Goal: Task Accomplishment & Management: Manage account settings

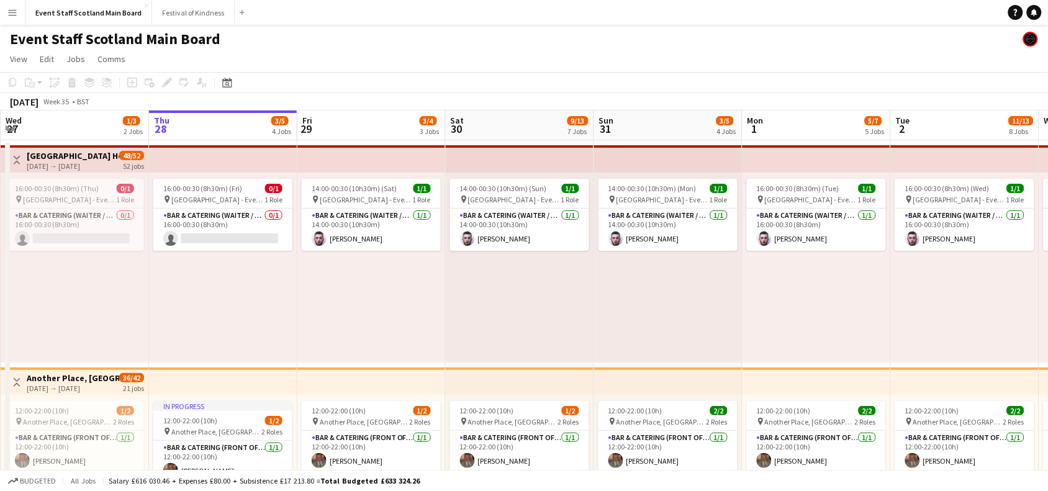
click at [14, 162] on app-icon "Toggle View" at bounding box center [16, 160] width 9 height 9
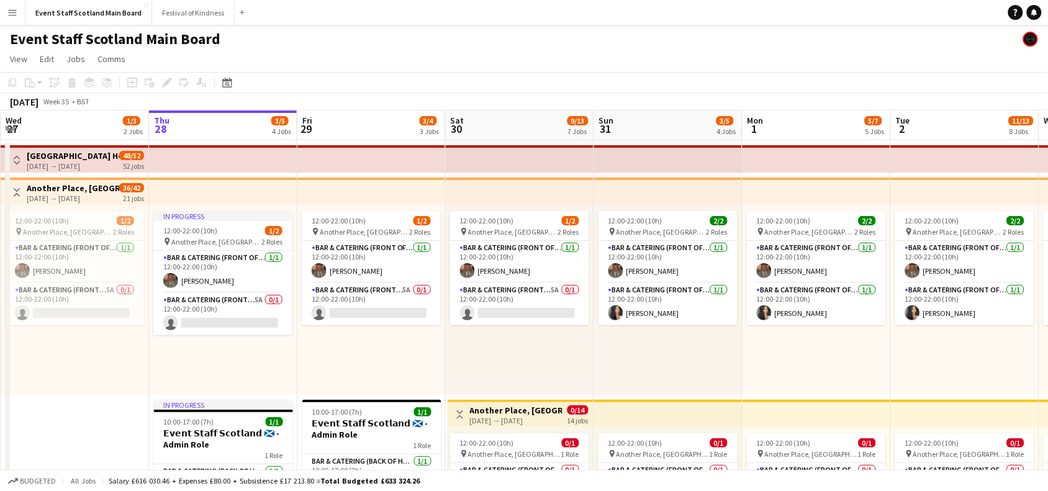
click at [19, 189] on app-icon "Toggle View" at bounding box center [16, 192] width 9 height 9
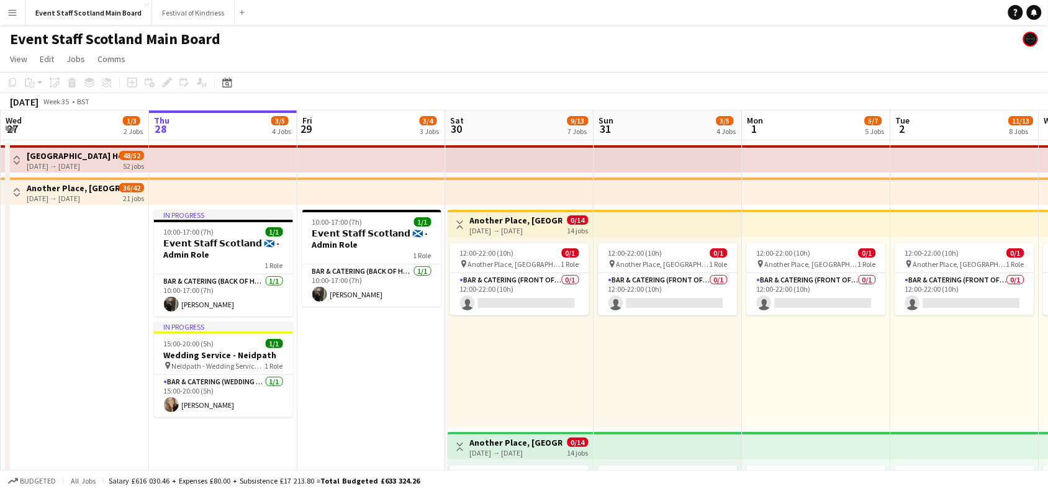
click at [457, 221] on app-icon "Toggle View" at bounding box center [460, 224] width 9 height 9
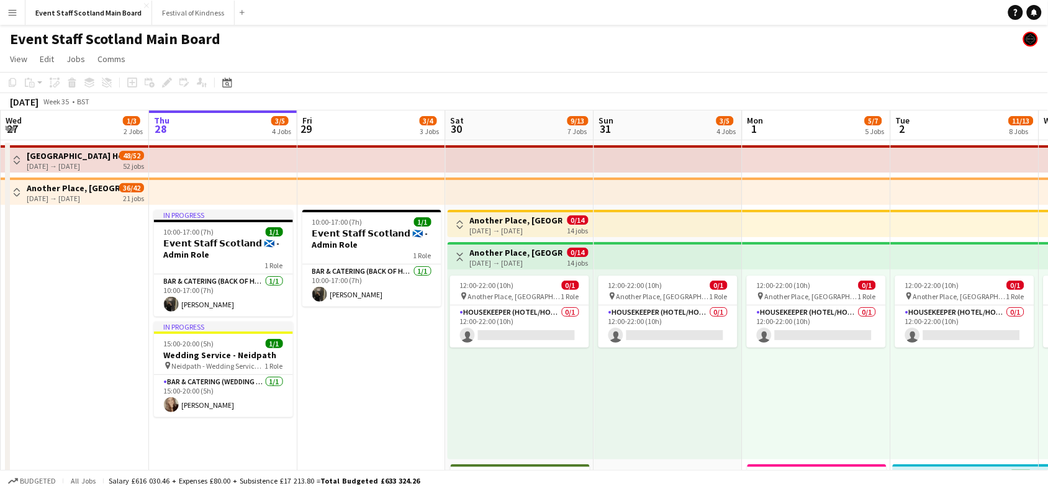
click at [459, 253] on app-icon "Toggle View" at bounding box center [460, 257] width 9 height 9
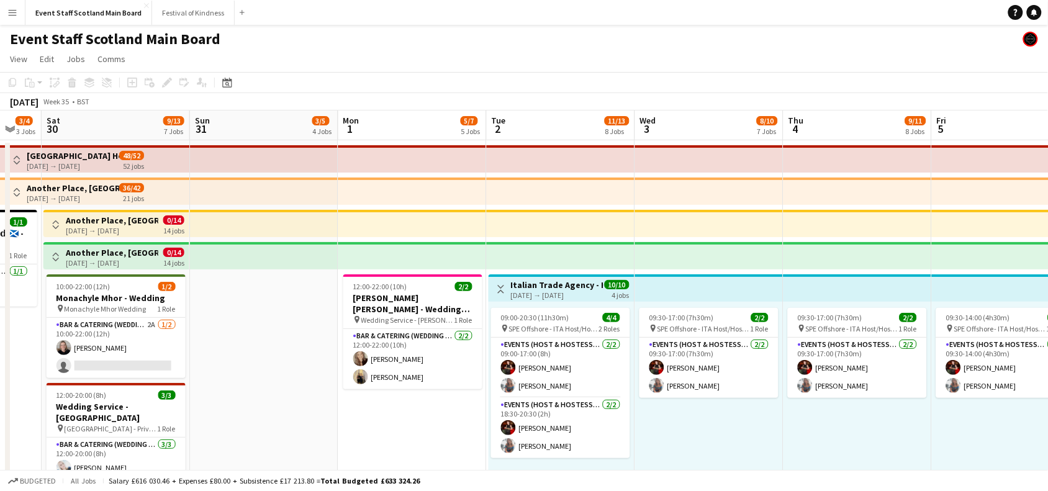
scroll to position [0, 416]
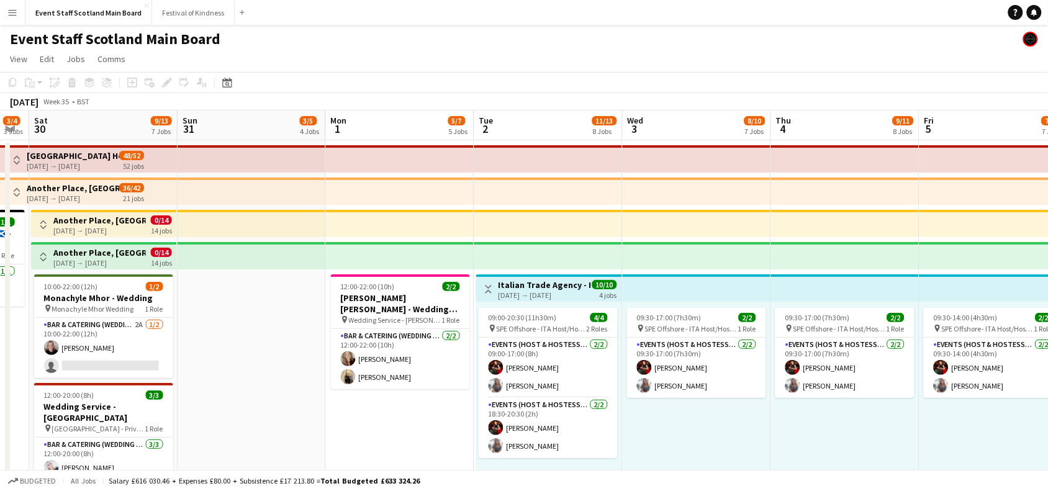
drag, startPoint x: 703, startPoint y: 331, endPoint x: 287, endPoint y: 326, distance: 415.9
click at [484, 290] on app-icon "Toggle View" at bounding box center [488, 289] width 9 height 9
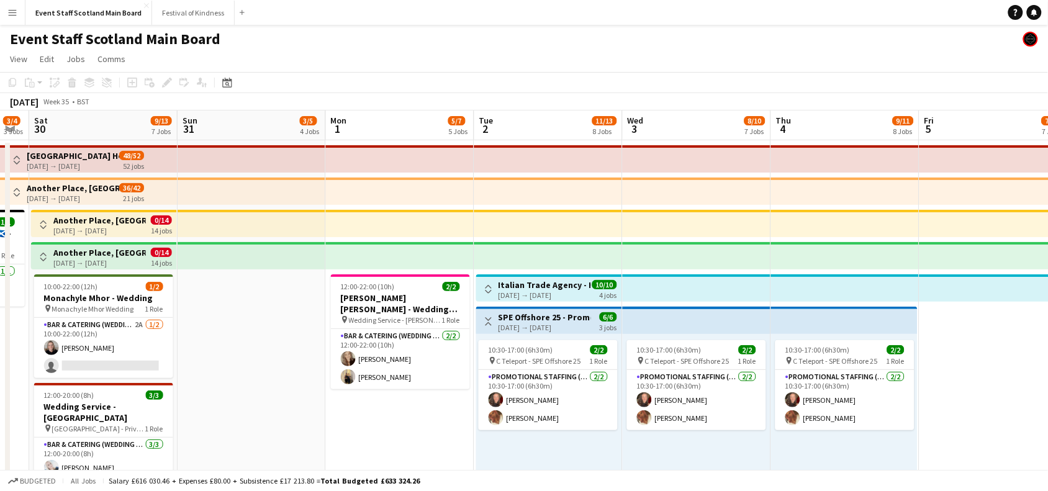
click at [489, 317] on app-icon "Toggle View" at bounding box center [488, 321] width 9 height 9
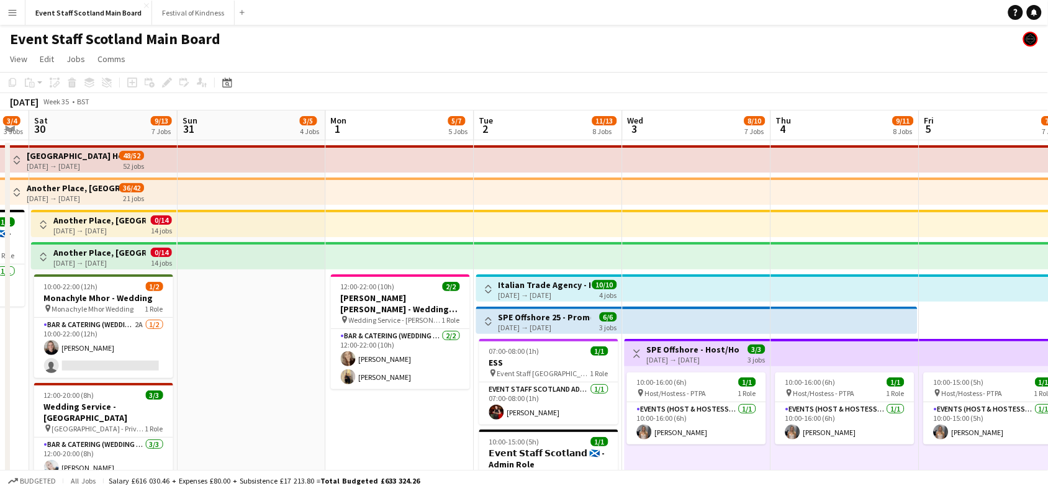
click at [636, 356] on app-icon "Toggle View" at bounding box center [637, 353] width 9 height 9
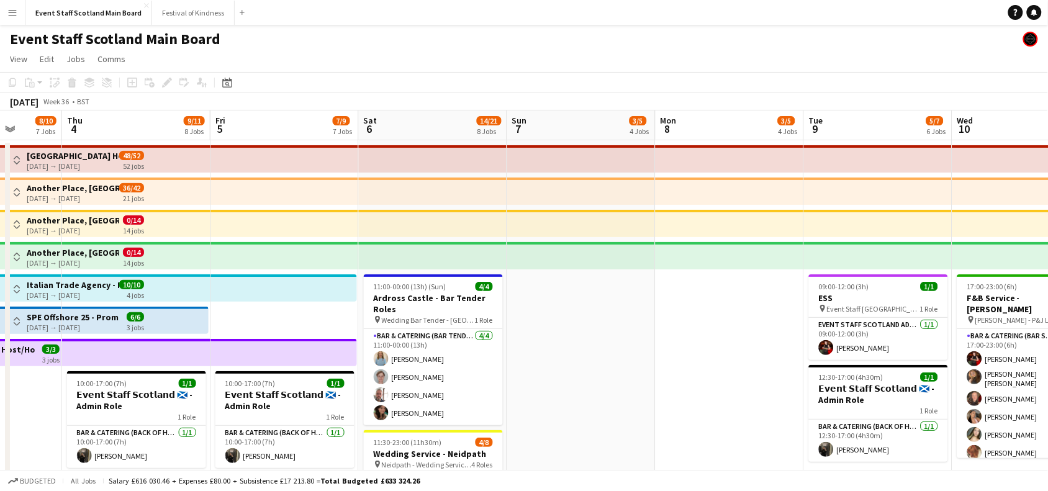
drag, startPoint x: 719, startPoint y: 416, endPoint x: 0, endPoint y: 461, distance: 720.2
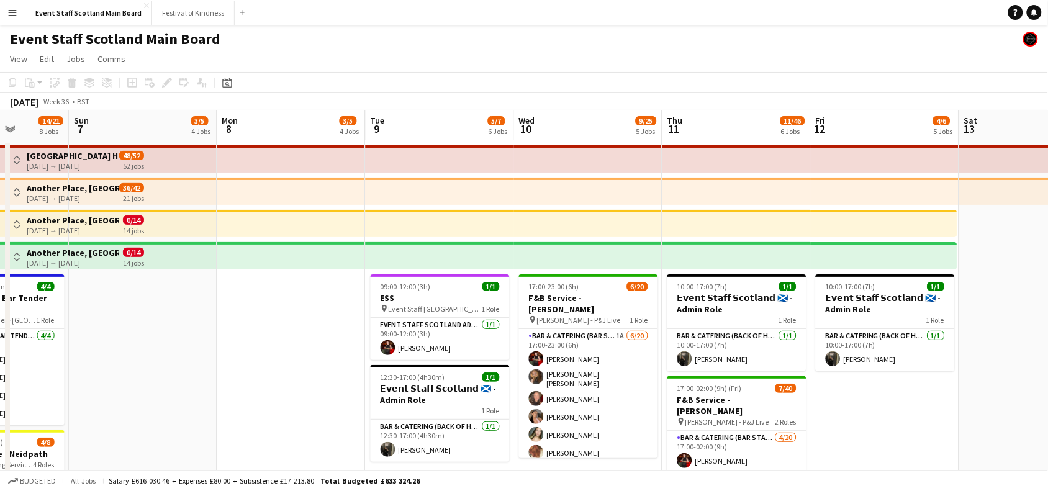
scroll to position [0, 552]
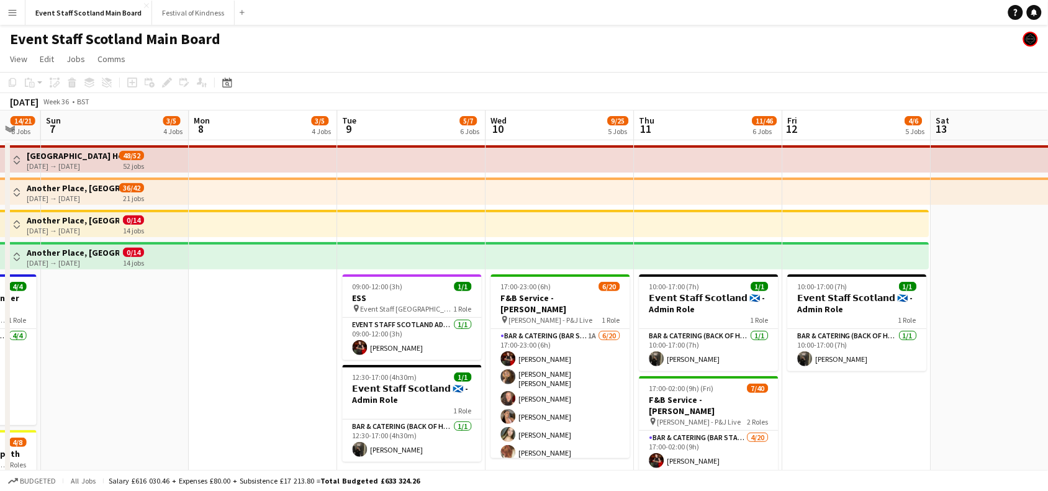
drag, startPoint x: 634, startPoint y: 349, endPoint x: 178, endPoint y: 346, distance: 456.2
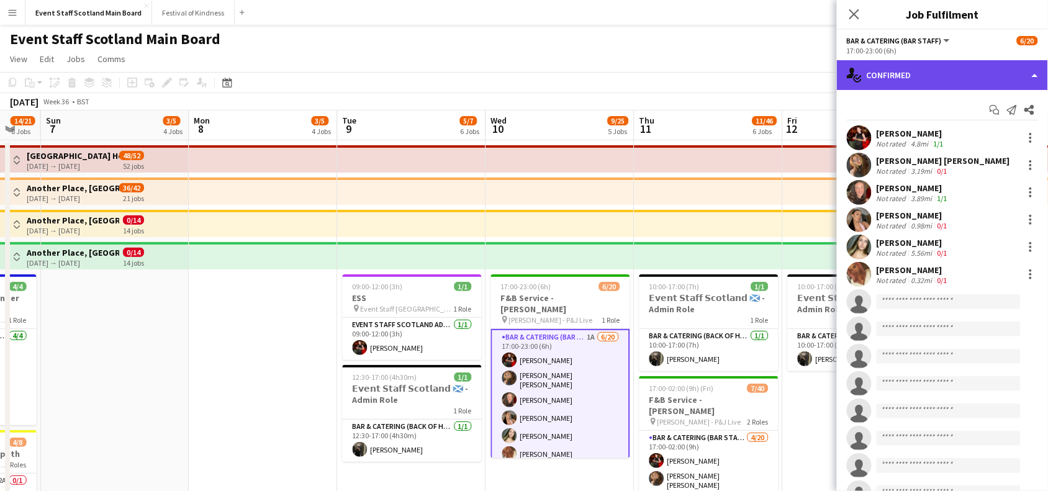
click at [939, 70] on div "single-neutral-actions-check-2 Confirmed" at bounding box center [942, 75] width 211 height 30
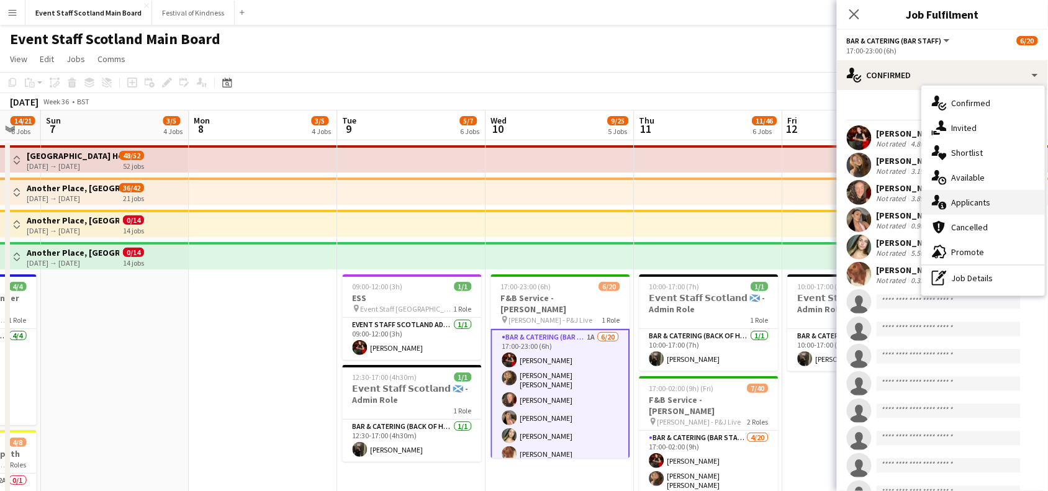
click at [961, 196] on div "single-neutral-actions-information Applicants" at bounding box center [983, 202] width 123 height 25
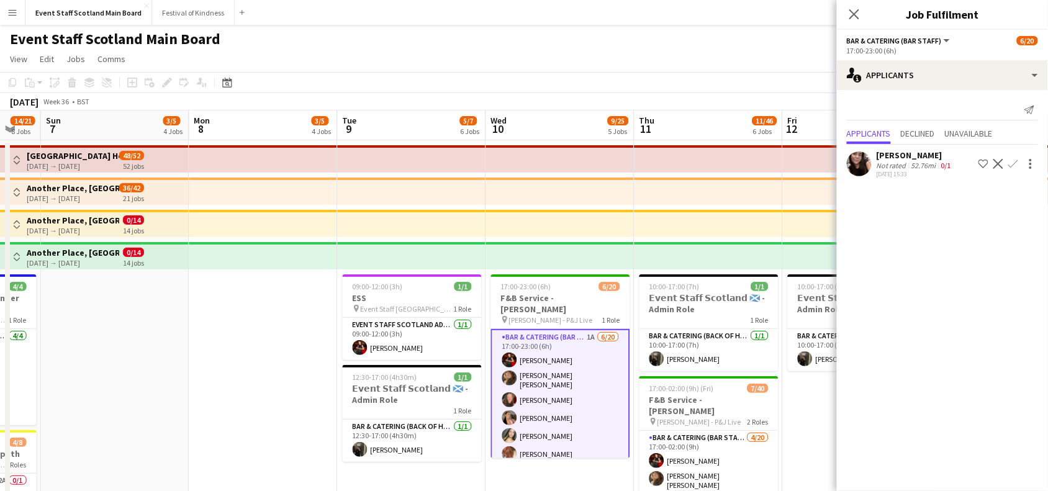
click at [938, 170] on div "[DATE] 15:33" at bounding box center [914, 174] width 77 height 8
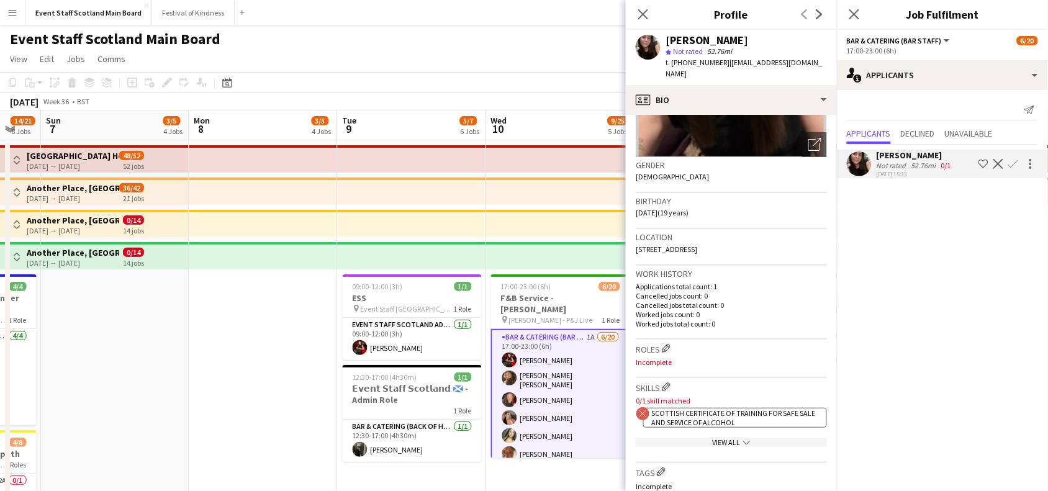
scroll to position [0, 0]
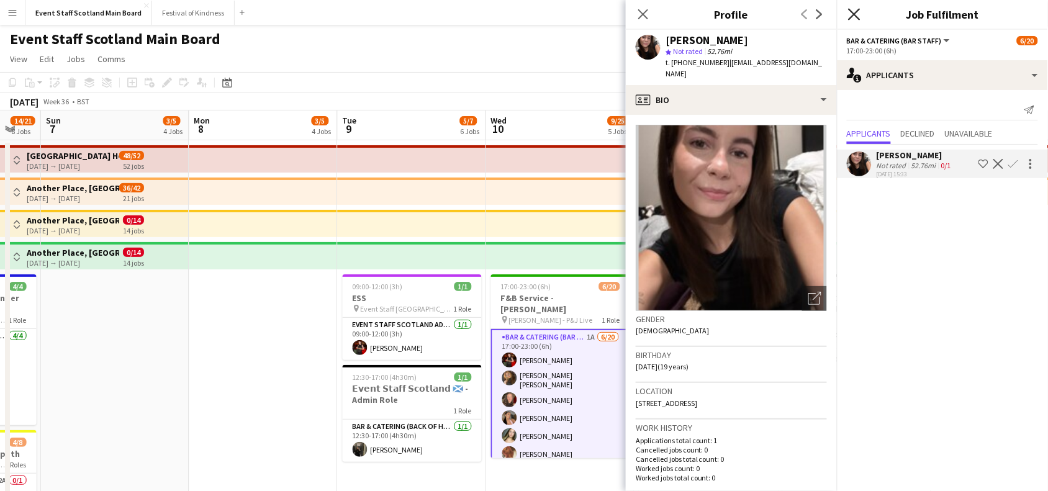
click at [855, 13] on icon at bounding box center [854, 14] width 12 height 12
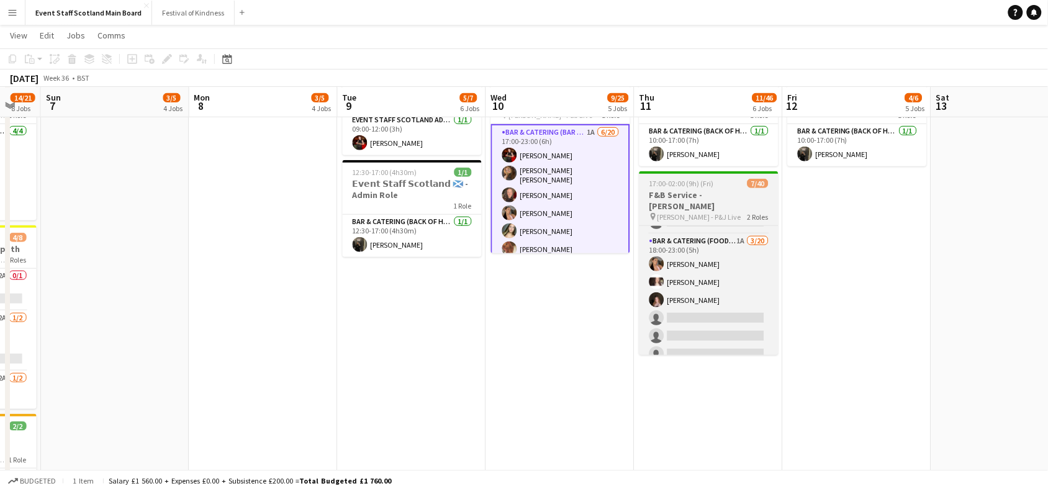
scroll to position [385, 0]
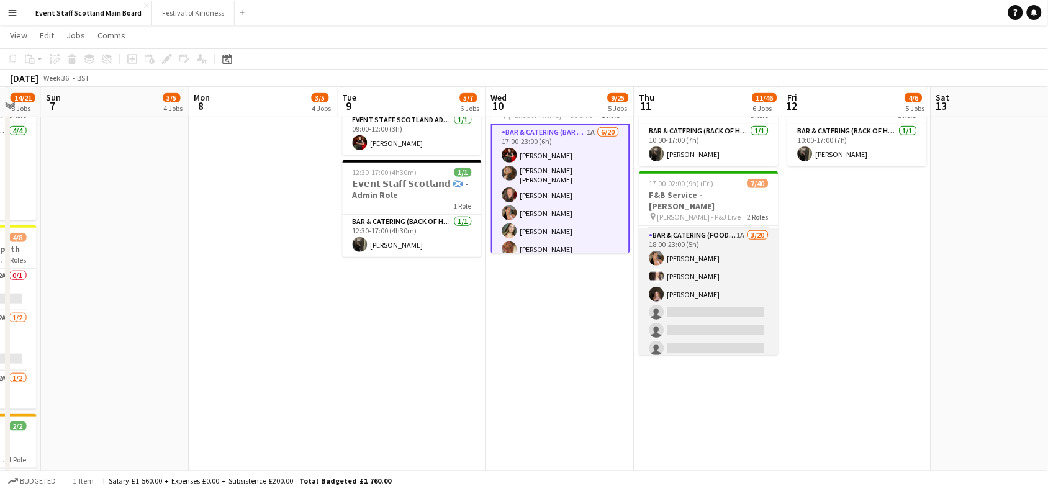
click at [700, 284] on app-card-role "Bar & Catering (Food & Beverage Service) 1A [DATE] 18:00-23:00 (5h) [PERSON_NAM…" at bounding box center [708, 420] width 139 height 384
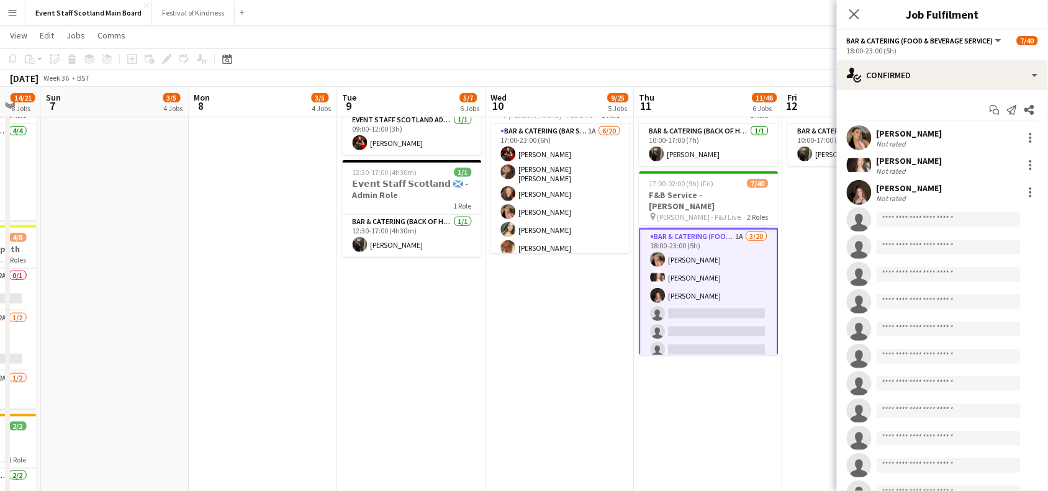
scroll to position [386, 0]
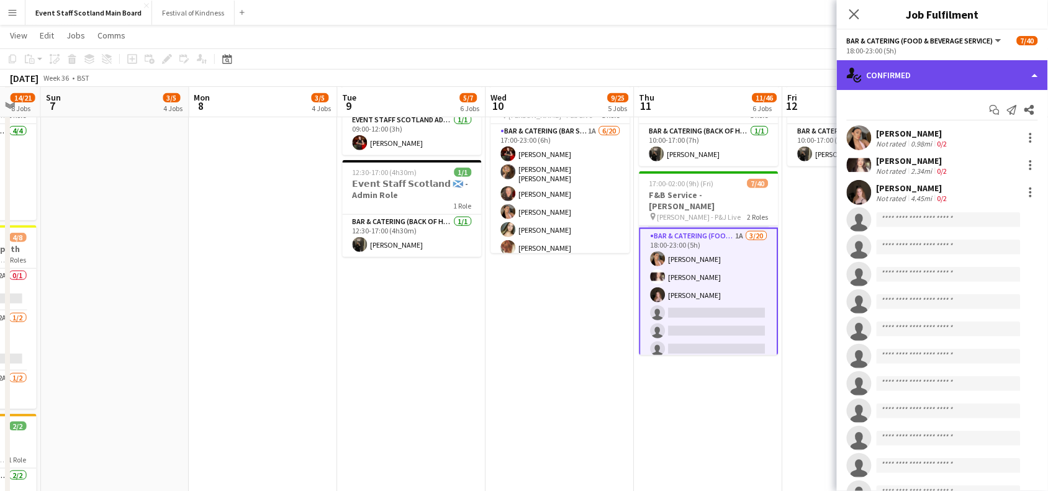
click at [890, 65] on div "single-neutral-actions-check-2 Confirmed" at bounding box center [942, 75] width 211 height 30
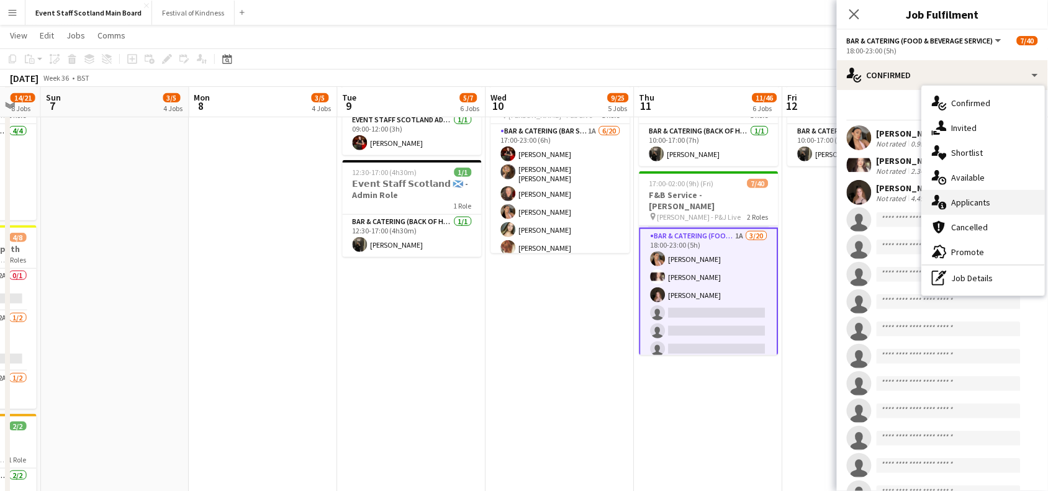
click at [967, 208] on div "single-neutral-actions-information Applicants" at bounding box center [983, 202] width 123 height 25
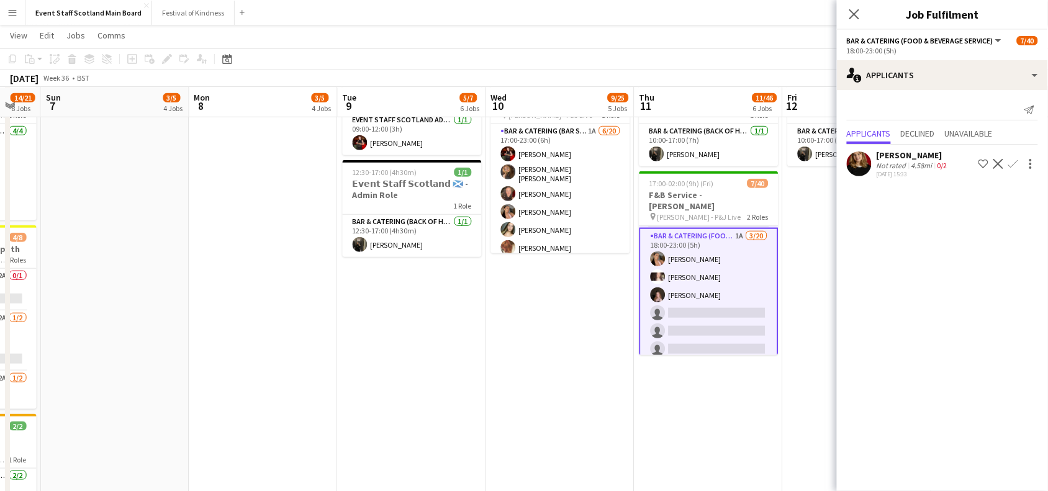
click at [1012, 164] on app-icon "Confirm" at bounding box center [1013, 164] width 10 height 10
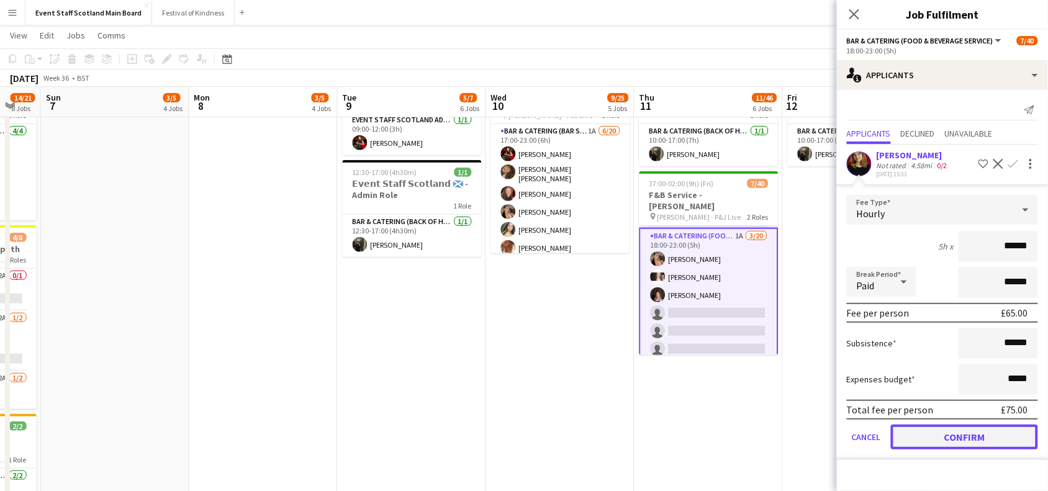
click at [937, 433] on button "Confirm" at bounding box center [964, 437] width 147 height 25
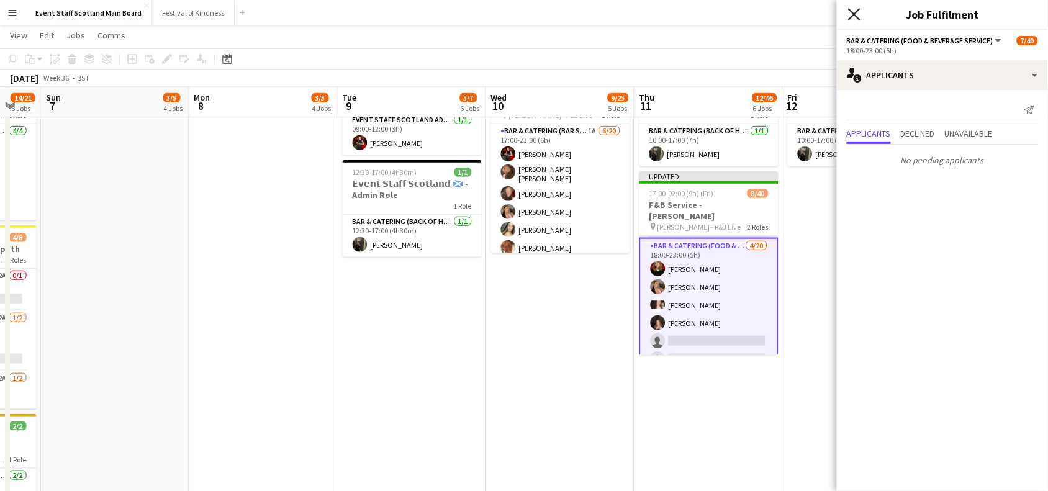
click at [855, 11] on icon "Close pop-in" at bounding box center [854, 14] width 12 height 12
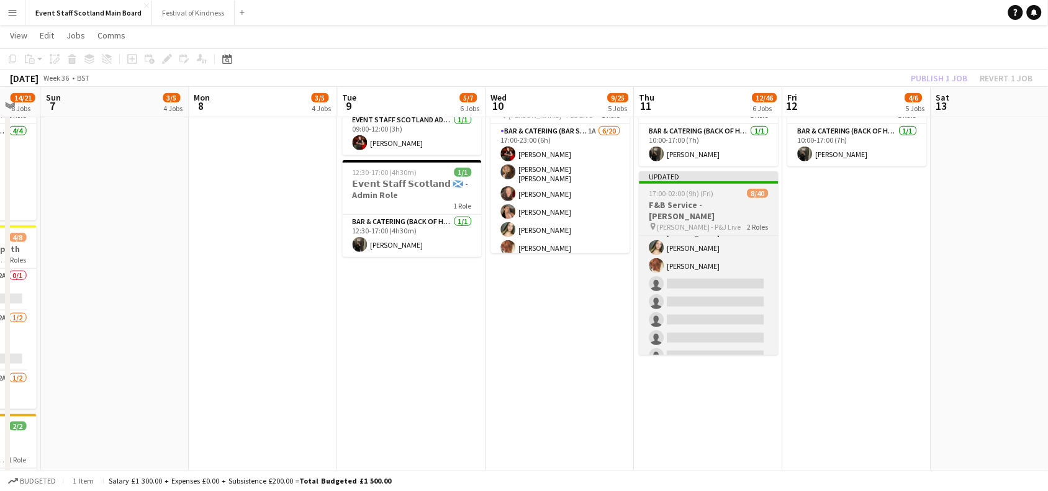
scroll to position [0, 0]
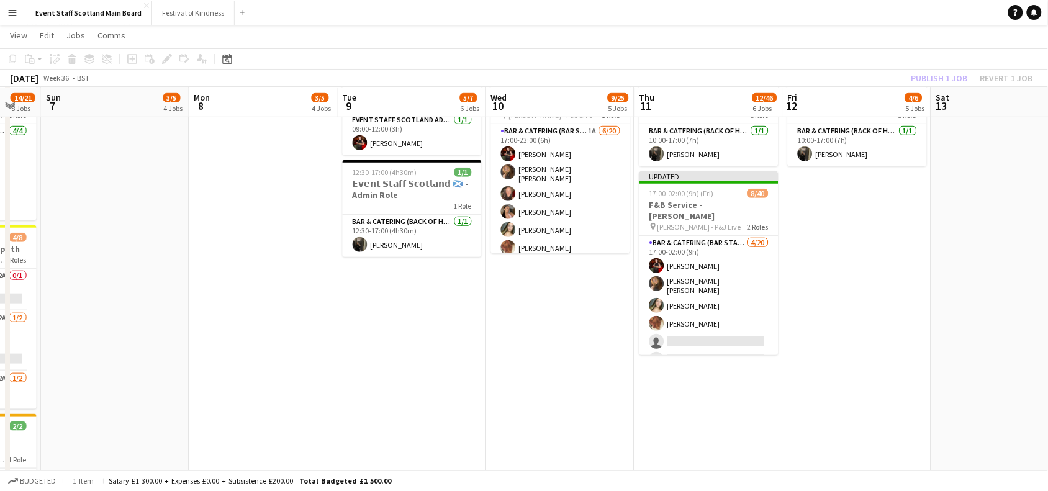
click at [950, 78] on div "Publish 1 job Revert 1 job" at bounding box center [971, 78] width 151 height 16
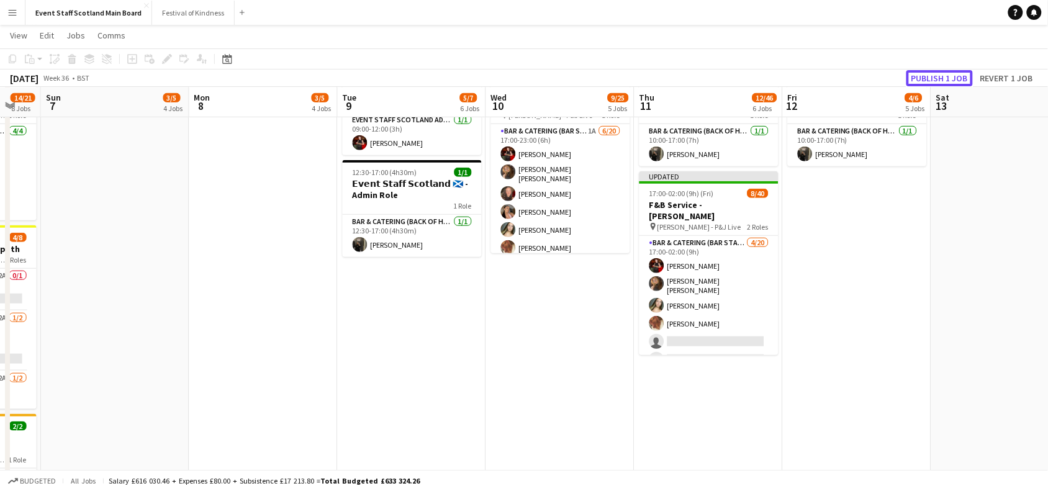
click at [950, 78] on button "Publish 1 job" at bounding box center [939, 78] width 66 height 16
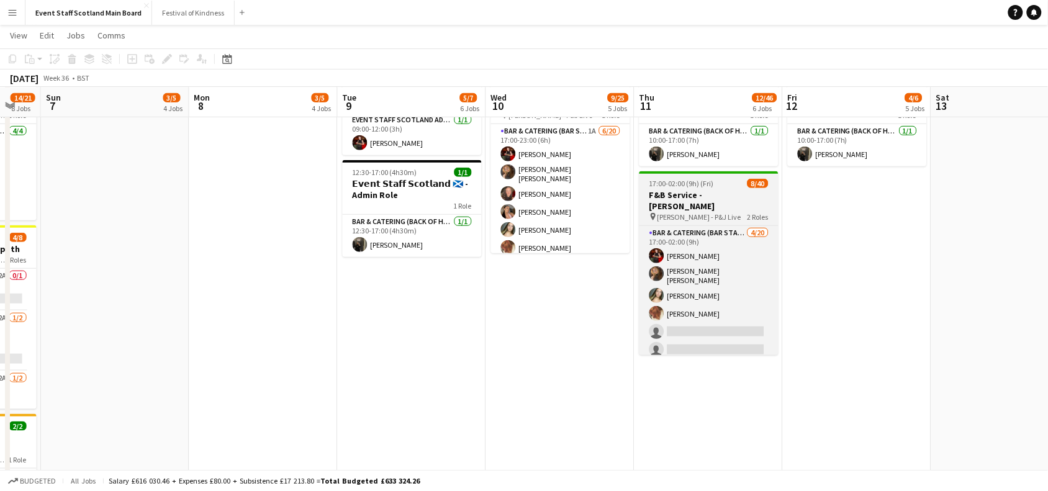
click at [774, 185] on div "17:00-02:00 (9h) (Fri) 8/40" at bounding box center [708, 183] width 139 height 9
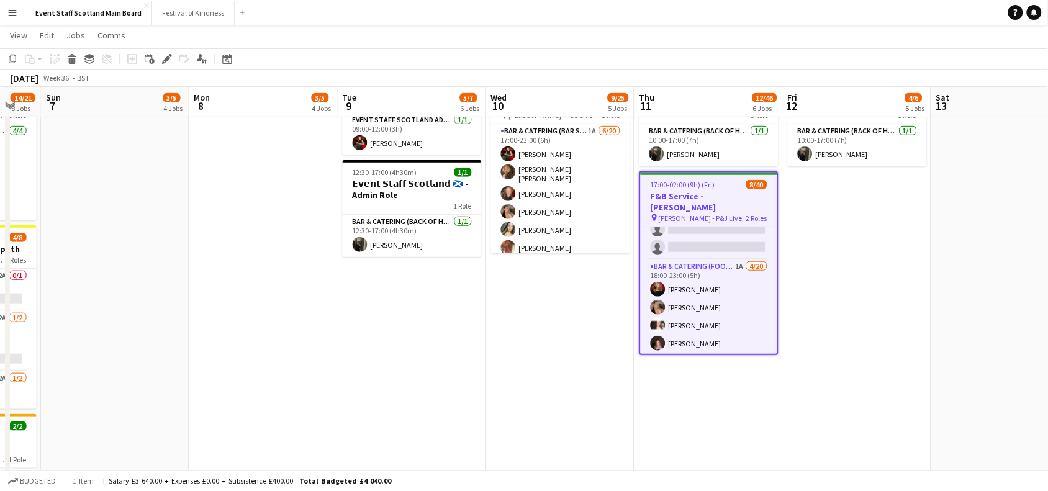
scroll to position [365, 0]
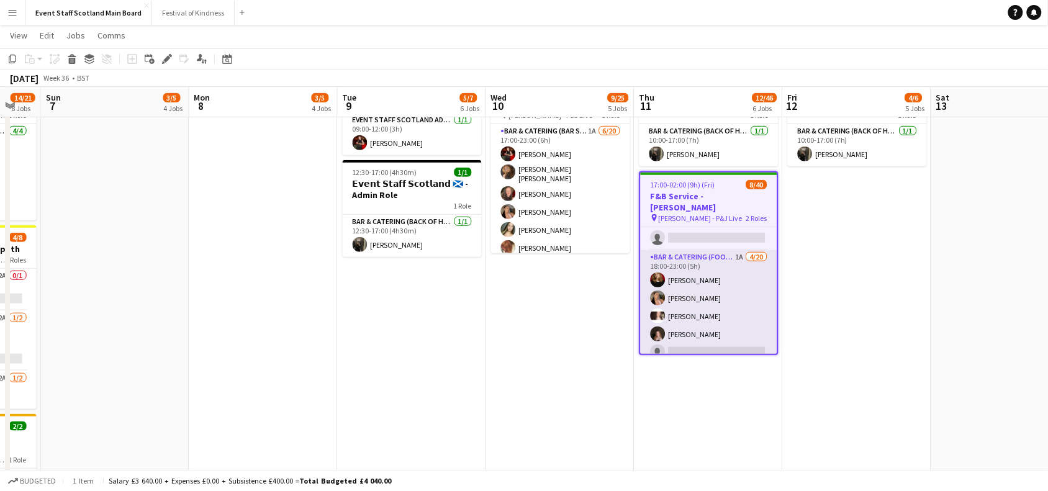
click at [720, 303] on app-card-role "Bar & Catering (Food & Beverage Service) 1A [DATE] 18:00-23:00 (5h) [PERSON_NAM…" at bounding box center [709, 442] width 137 height 384
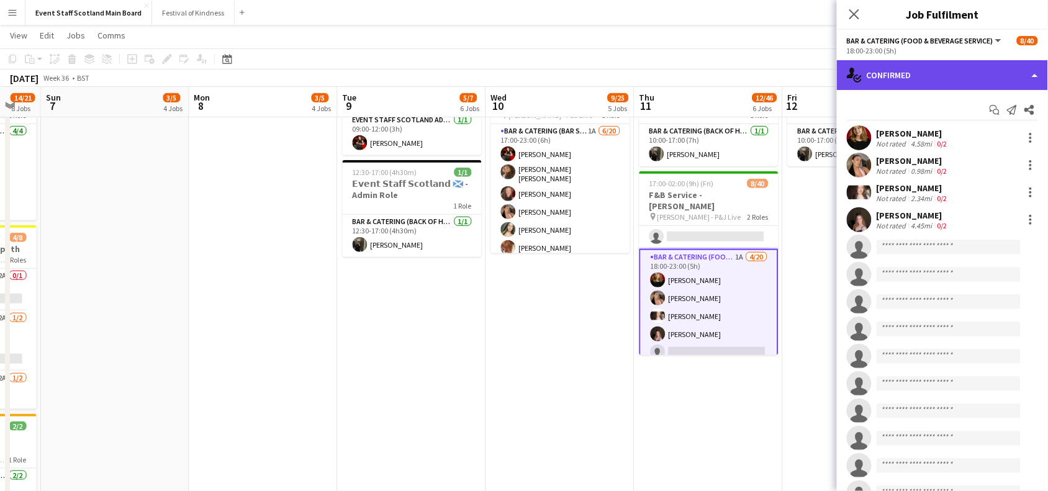
click at [894, 67] on div "single-neutral-actions-check-2 Confirmed" at bounding box center [942, 75] width 211 height 30
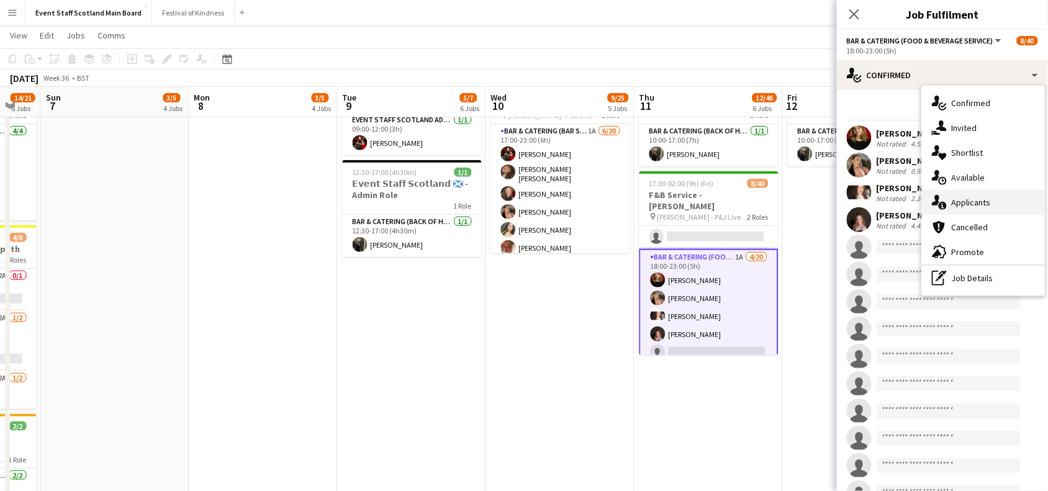
click at [983, 210] on div "single-neutral-actions-information Applicants" at bounding box center [983, 202] width 123 height 25
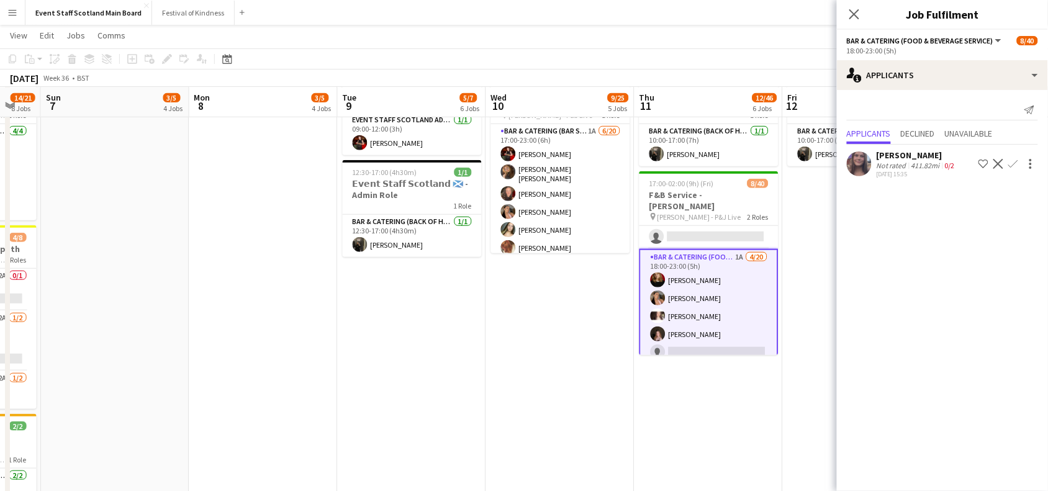
click at [916, 175] on div "[DATE] 15:35" at bounding box center [916, 174] width 81 height 8
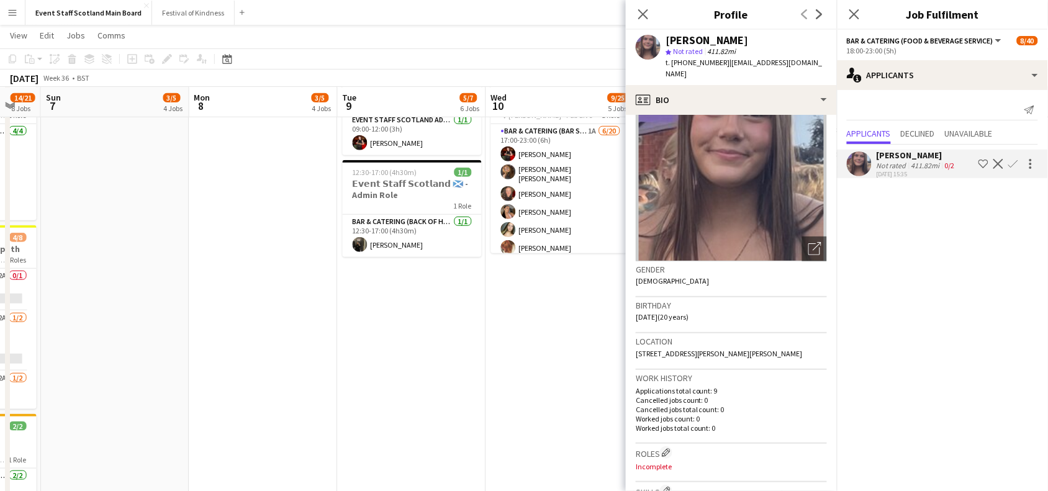
scroll to position [0, 0]
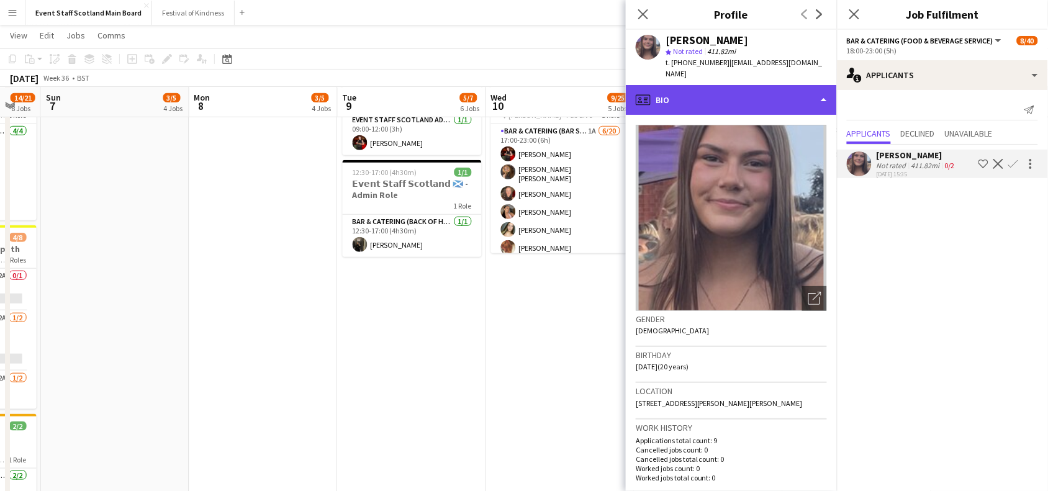
click at [765, 91] on div "profile Bio" at bounding box center [731, 100] width 211 height 30
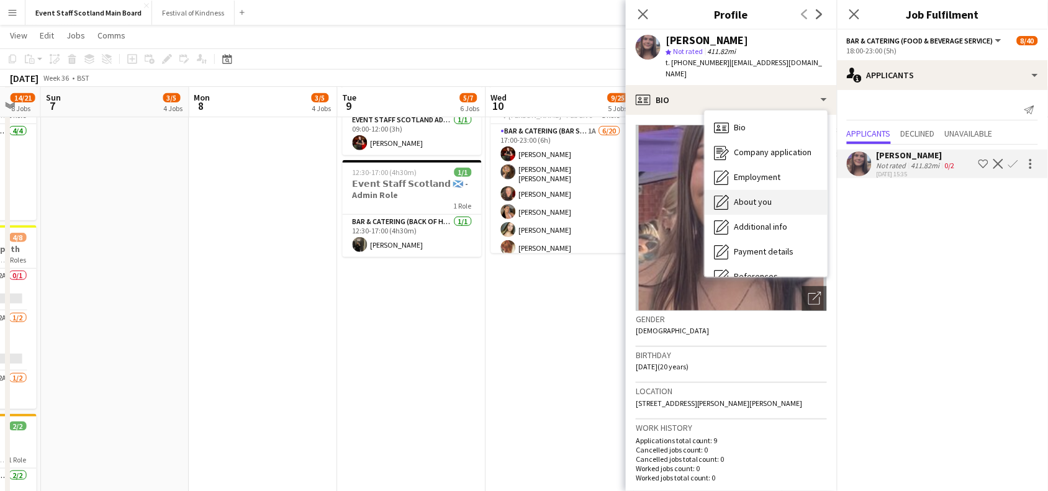
click at [753, 196] on span "About you" at bounding box center [753, 201] width 38 height 11
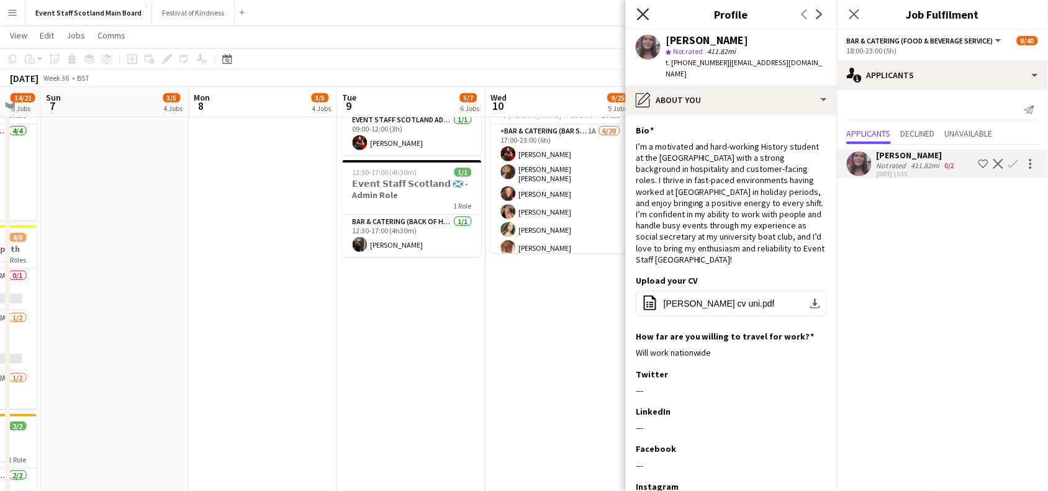
click at [638, 8] on icon at bounding box center [643, 14] width 12 height 12
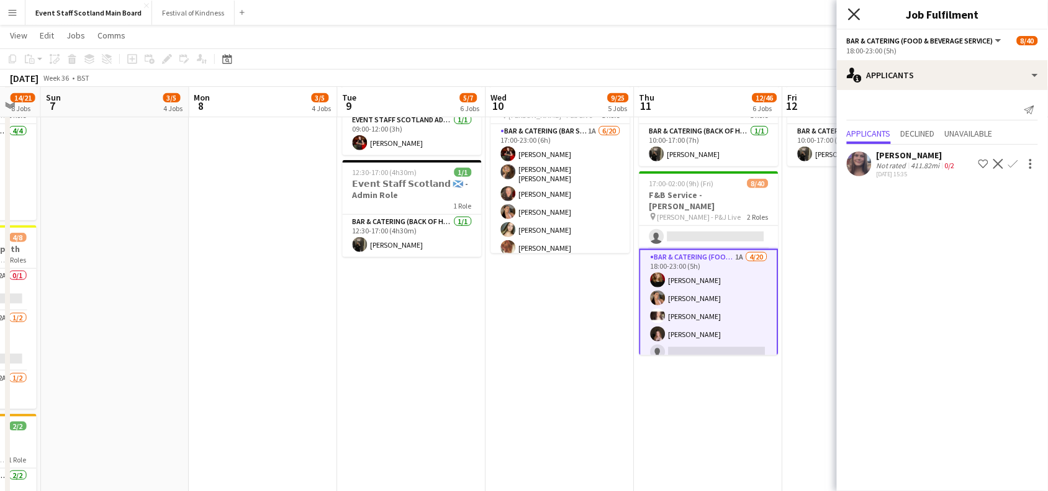
click at [854, 17] on icon "Close pop-in" at bounding box center [854, 14] width 12 height 12
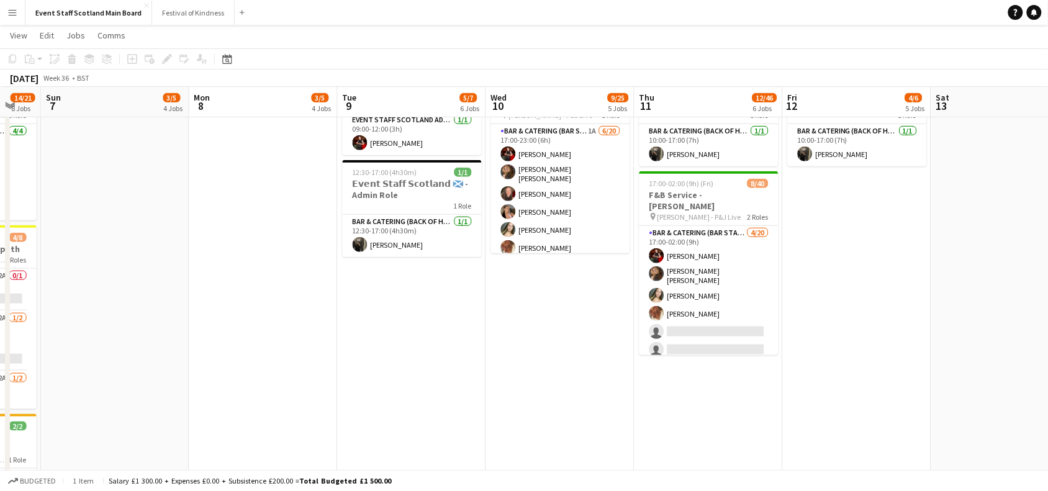
click at [912, 243] on app-date-cell "10:00-17:00 (7h) 1/1 𝗘𝘃𝗲𝗻𝘁 𝗦𝘁𝗮𝗳𝗳 𝗦𝗰𝗼𝘁𝗹𝗮𝗻𝗱 🏴󠁧󠁢󠁳󠁣󠁴󠁿 - Admin Role 1 Role Bar & Cat…" at bounding box center [857, 367] width 148 height 864
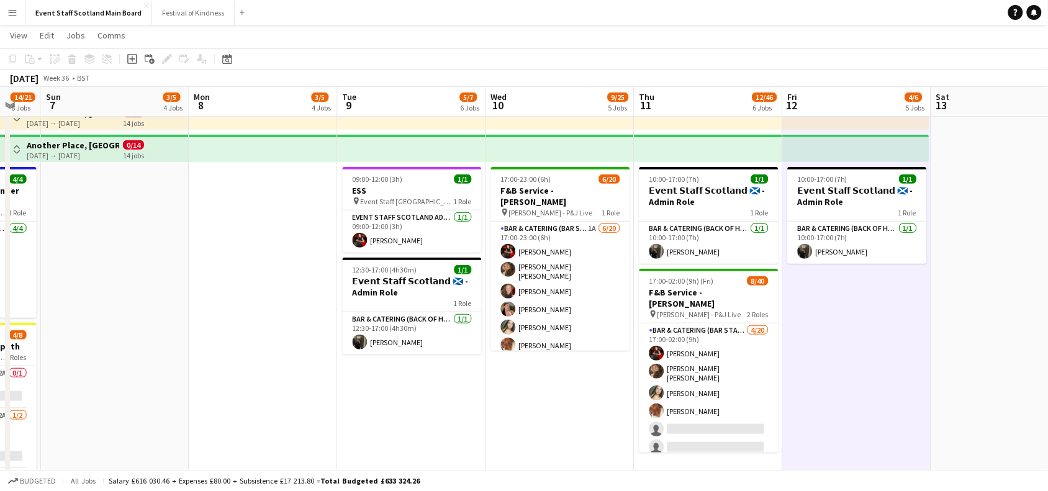
scroll to position [103, 0]
